Goal: Task Accomplishment & Management: Manage account settings

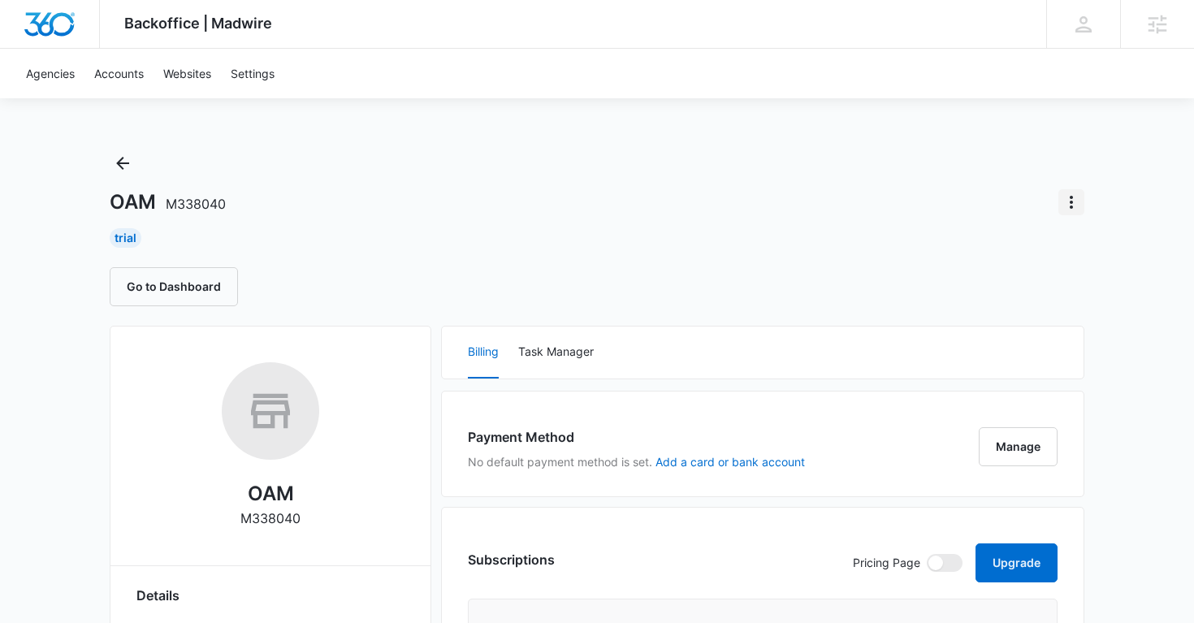
click at [1077, 197] on icon "Actions" at bounding box center [1070, 201] width 19 height 19
click at [1077, 188] on div "OAM M338040 Trial Go to Dashboard" at bounding box center [597, 228] width 974 height 156
click at [1064, 205] on icon "Actions" at bounding box center [1070, 201] width 19 height 19
click at [788, 225] on div "OAM M338040 Extend Trial Update Status Switch Agency Trial Go to Dashboard" at bounding box center [597, 228] width 974 height 156
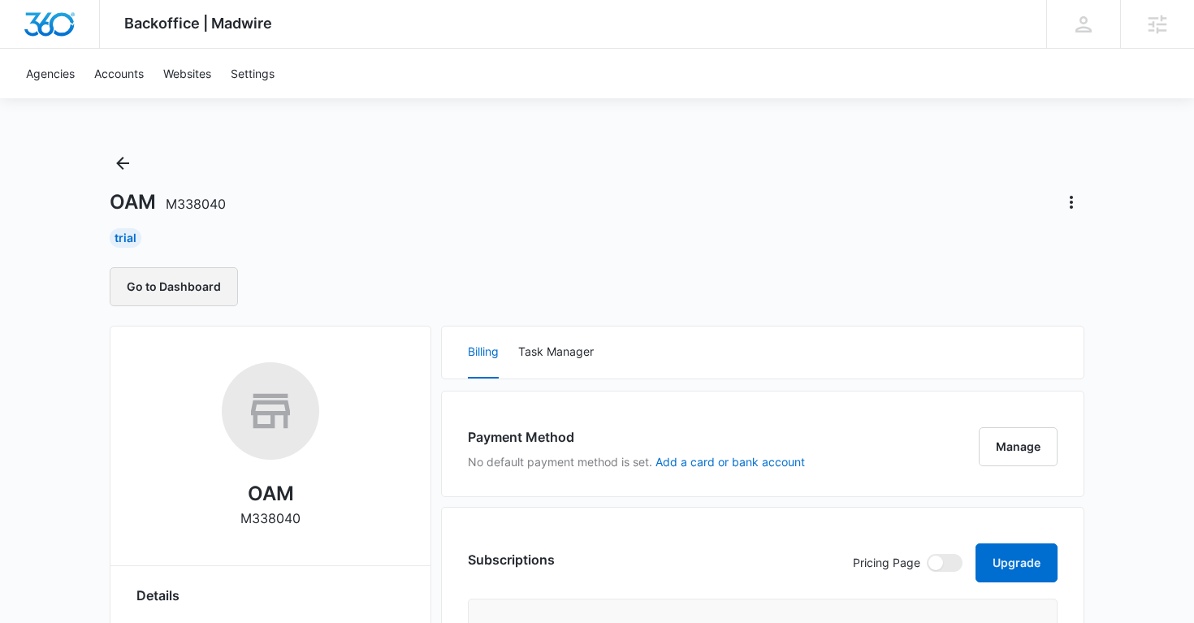
click at [201, 287] on button "Go to Dashboard" at bounding box center [174, 286] width 128 height 39
click at [1068, 205] on icon "Actions" at bounding box center [1070, 201] width 19 height 19
click at [1018, 263] on button "Update Status" at bounding box center [1014, 272] width 138 height 24
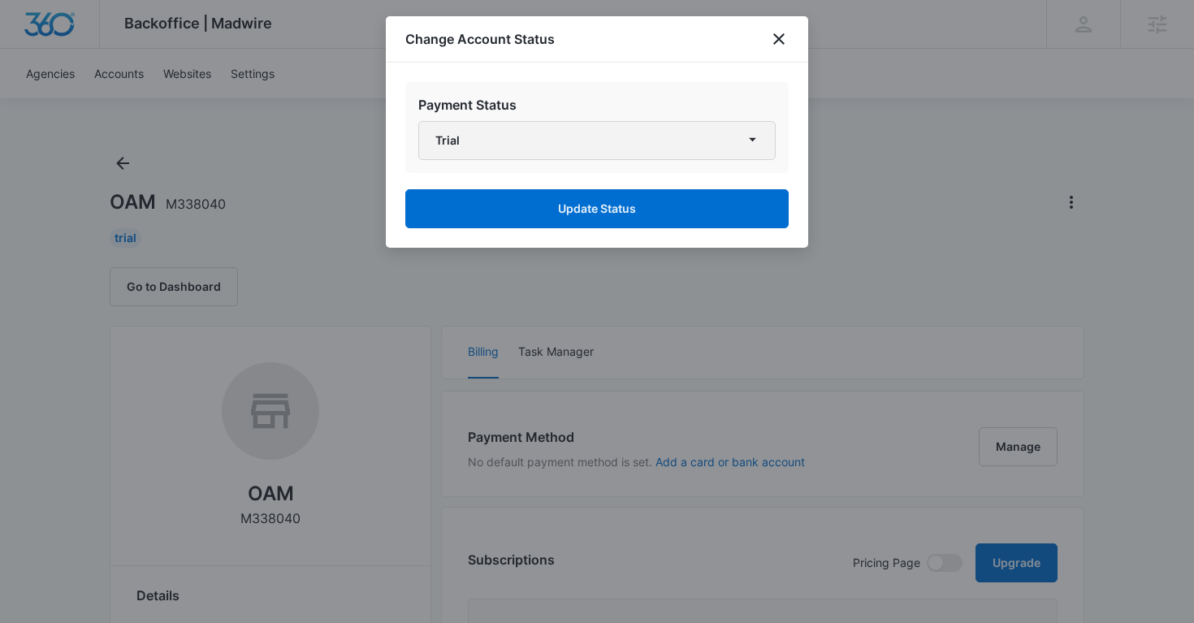
click at [652, 133] on button "Trial" at bounding box center [596, 140] width 357 height 39
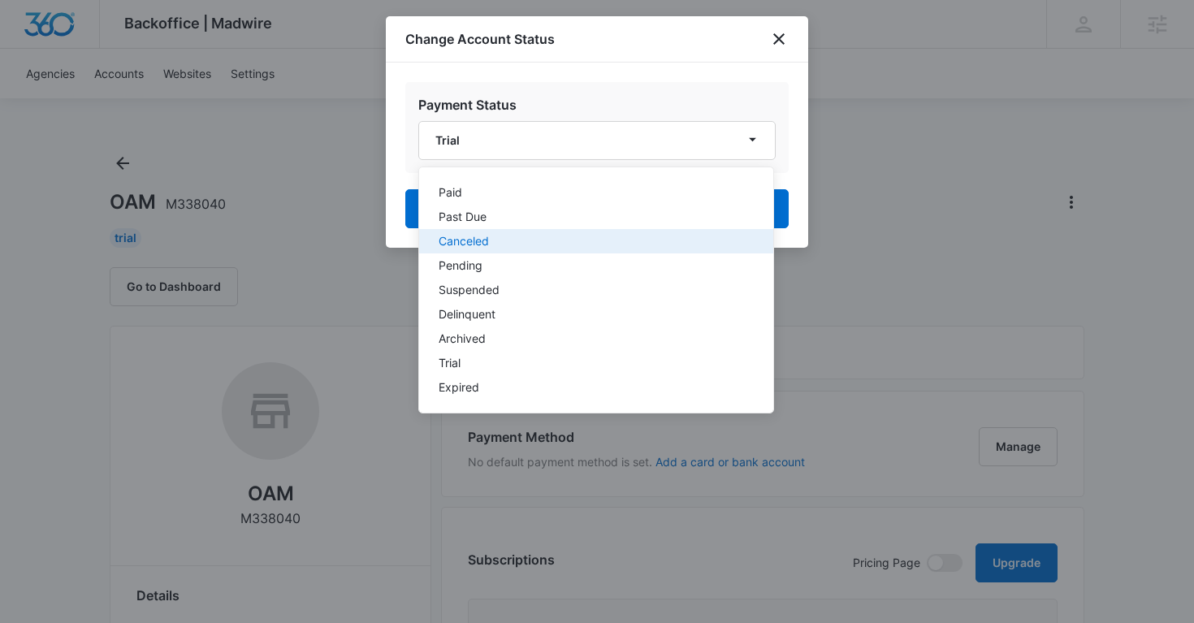
click at [503, 243] on div "Canceled" at bounding box center [587, 241] width 296 height 11
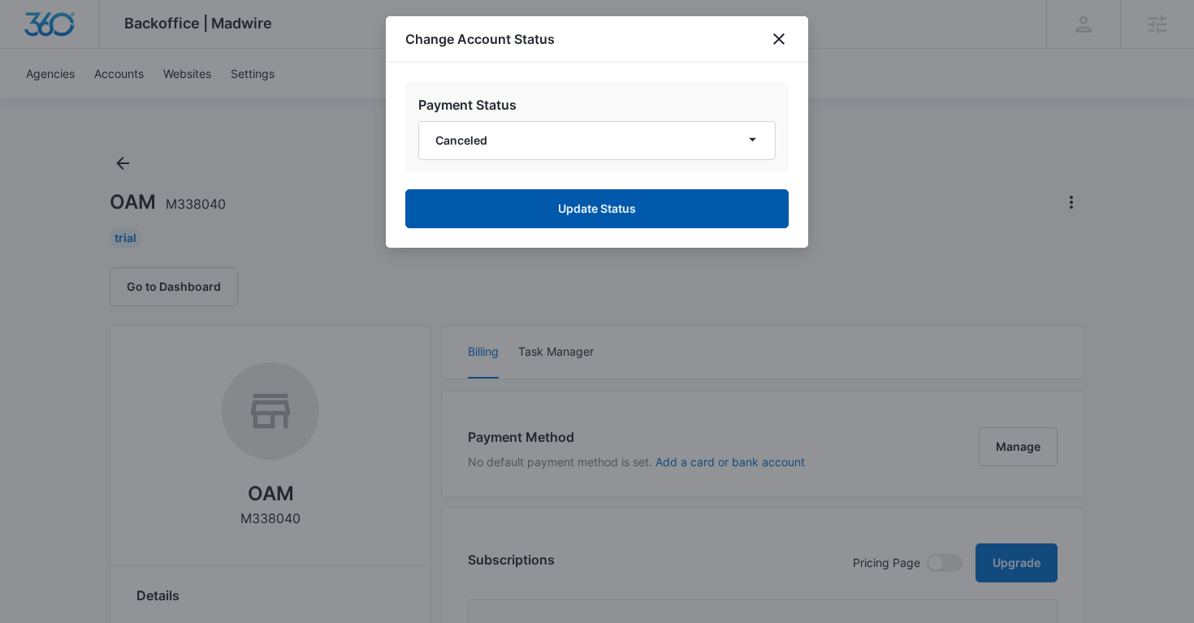
click at [561, 214] on button "Update Status" at bounding box center [596, 208] width 383 height 39
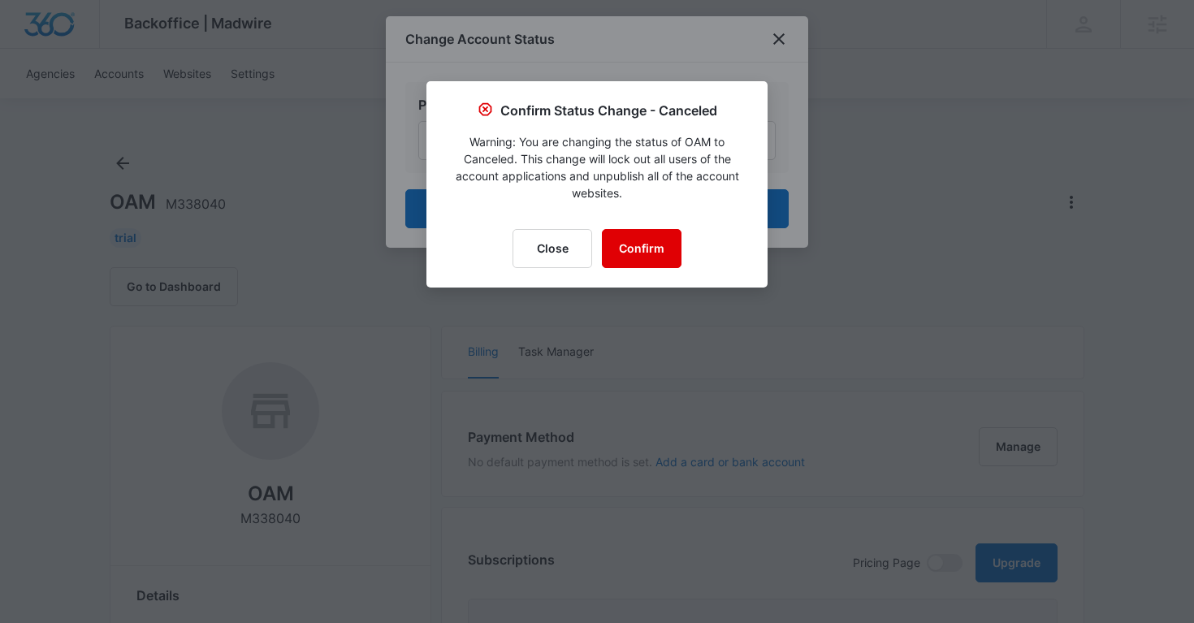
click at [646, 244] on button "Confirm" at bounding box center [642, 248] width 80 height 39
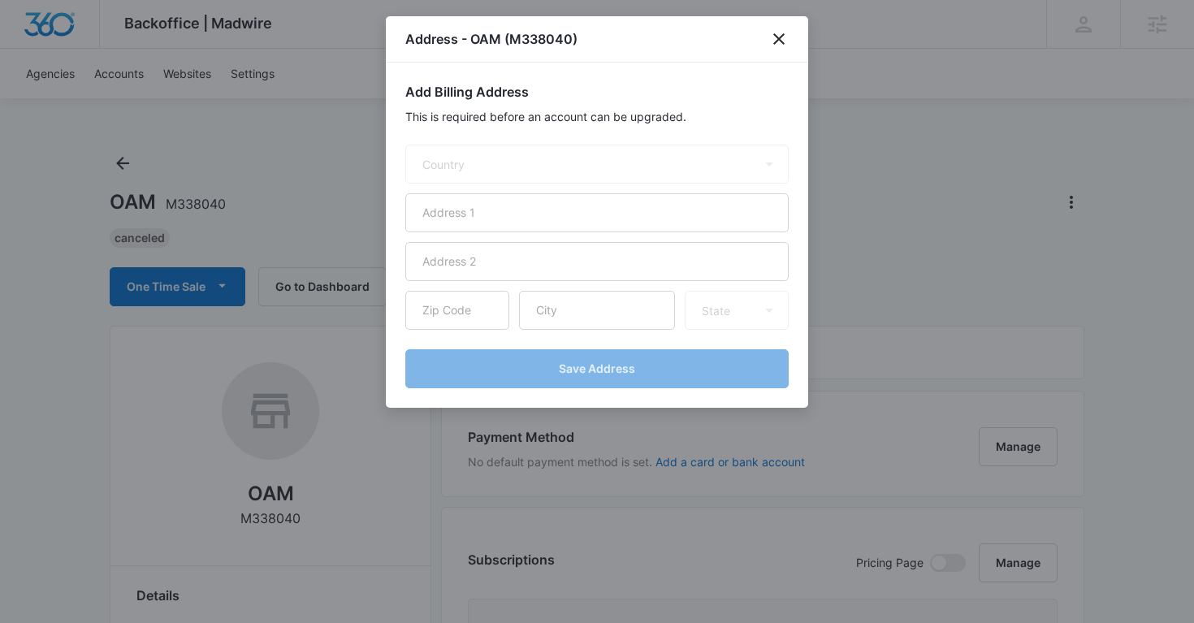
select select "US"
click at [771, 43] on icon "close" at bounding box center [778, 38] width 19 height 19
select select "US"
click at [776, 34] on icon "close" at bounding box center [778, 38] width 19 height 19
